Goal: Check status: Check status

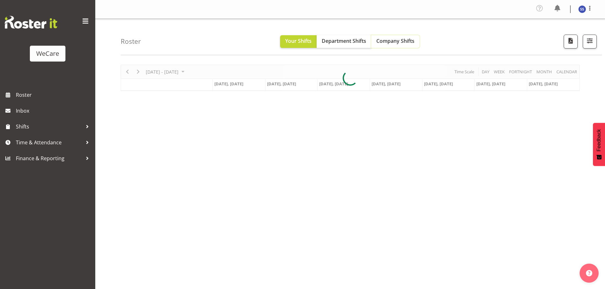
click at [389, 42] on span "Company Shifts" at bounding box center [395, 40] width 38 height 7
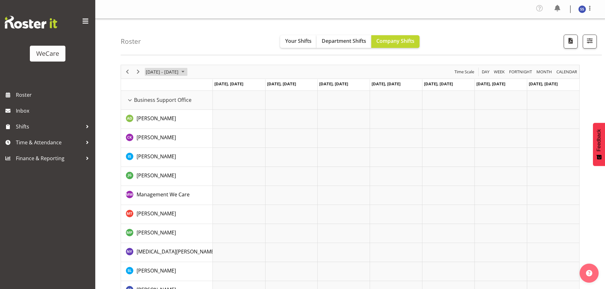
click at [187, 71] on span "June 24 - 30, 2024" at bounding box center [183, 72] width 8 height 8
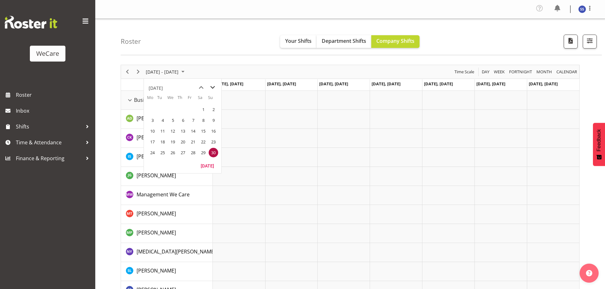
click at [212, 86] on span "next month" at bounding box center [212, 87] width 11 height 11
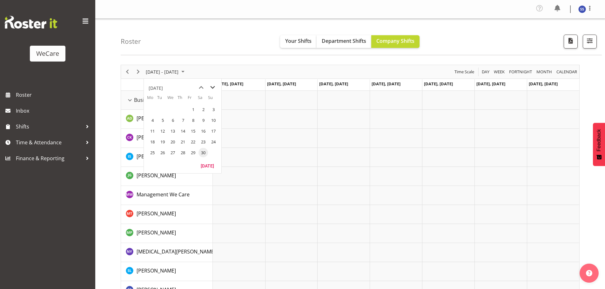
click at [212, 87] on span "next month" at bounding box center [212, 87] width 11 height 11
click at [212, 88] on span "next month" at bounding box center [212, 87] width 11 height 11
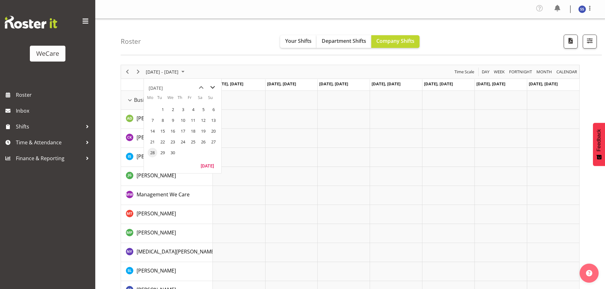
click at [212, 88] on span "next month" at bounding box center [212, 87] width 11 height 11
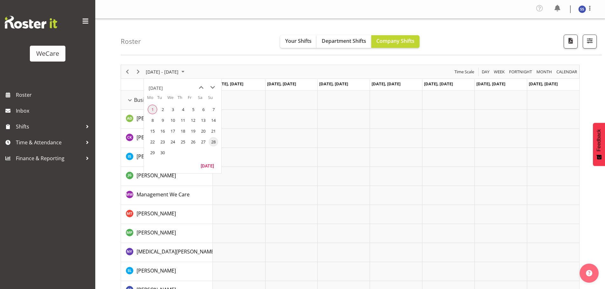
click at [151, 110] on span "1" at bounding box center [153, 110] width 10 height 10
